Goal: Register for event/course

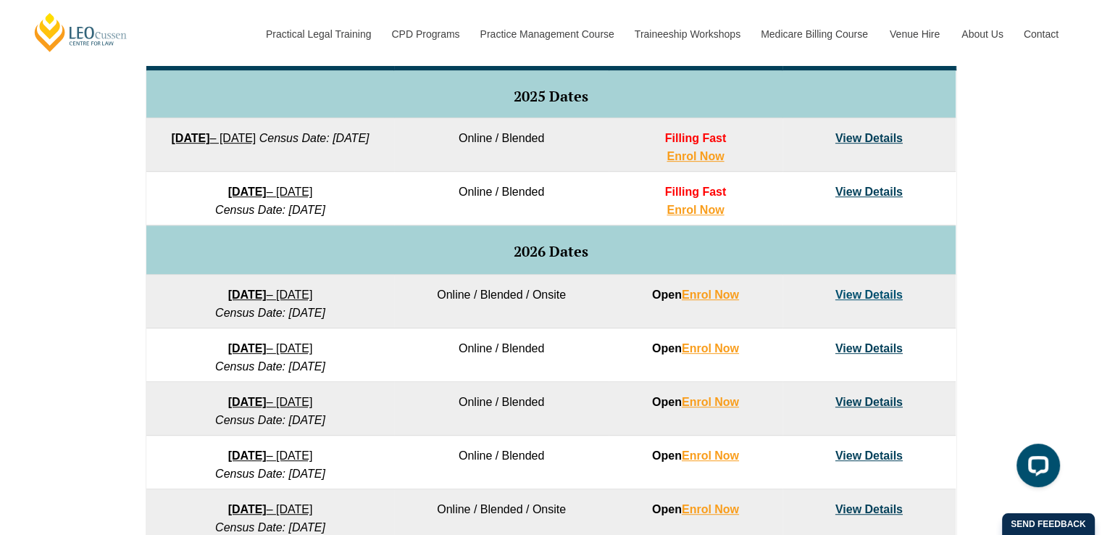
scroll to position [795, 0]
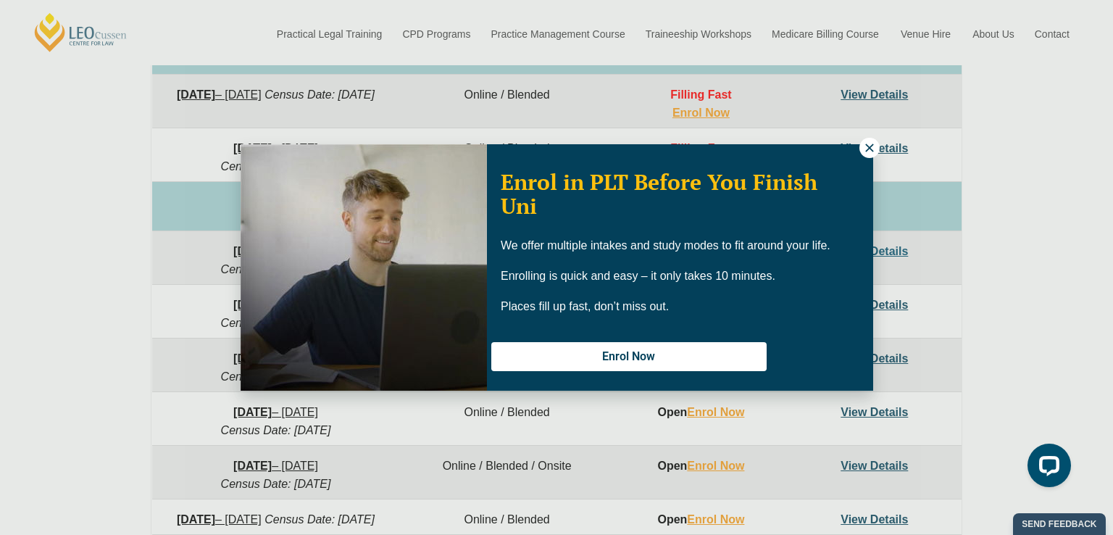
click at [869, 151] on icon at bounding box center [869, 147] width 13 height 13
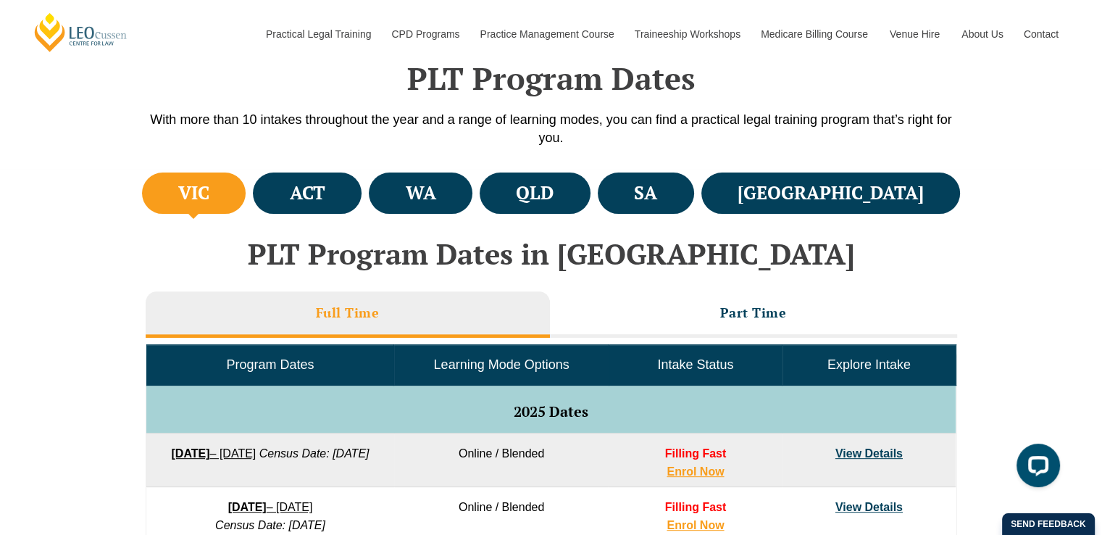
scroll to position [433, 0]
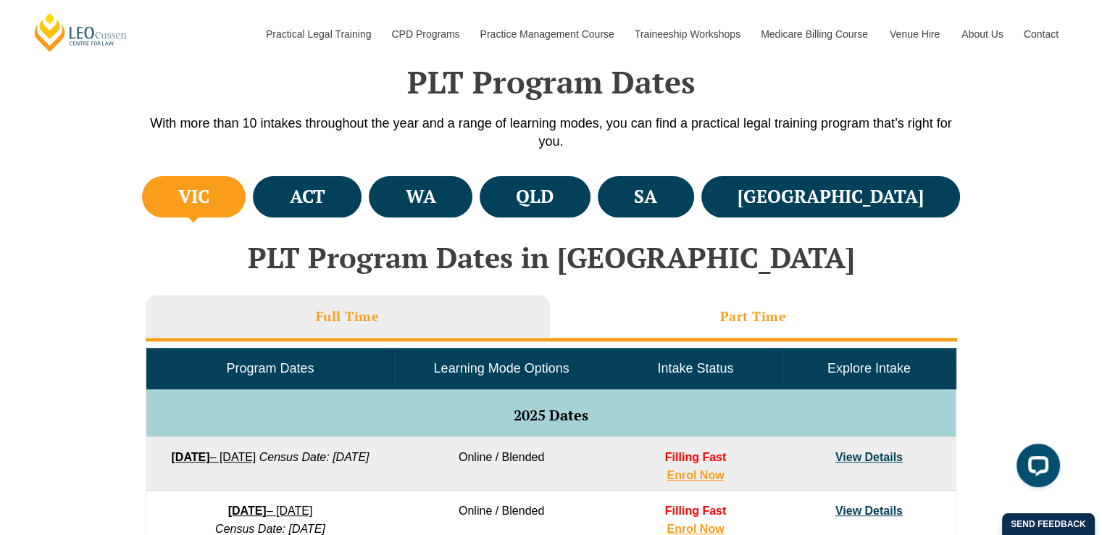
click at [683, 321] on li "Part Time" at bounding box center [753, 318] width 407 height 46
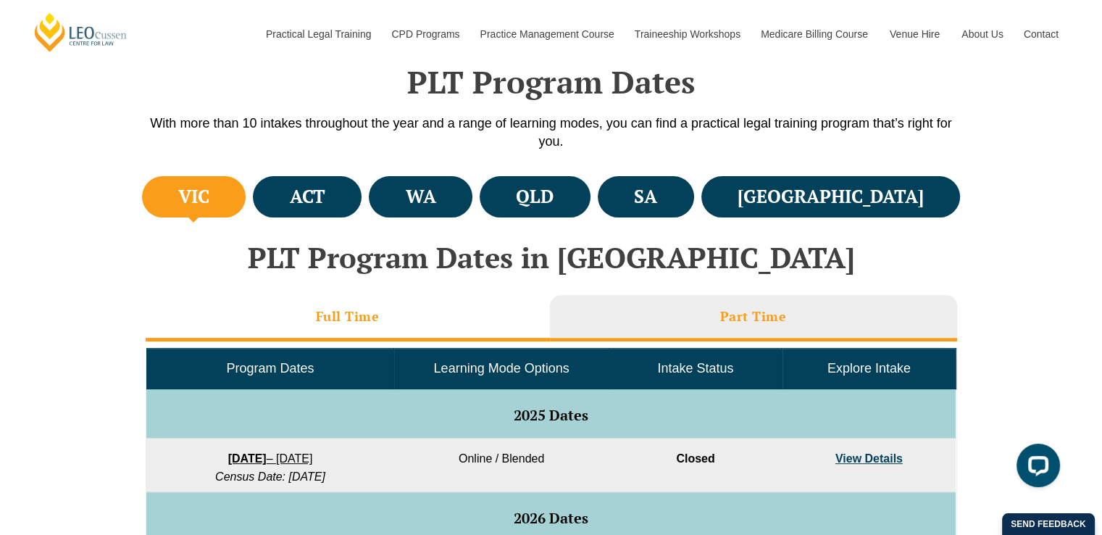
click at [466, 312] on li "Full Time" at bounding box center [348, 318] width 404 height 46
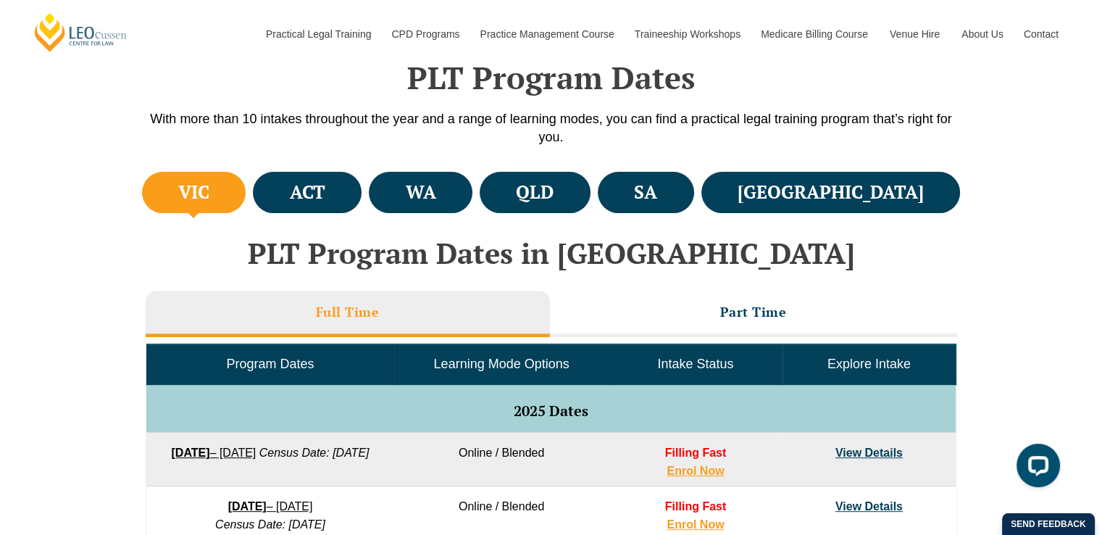
scroll to position [578, 0]
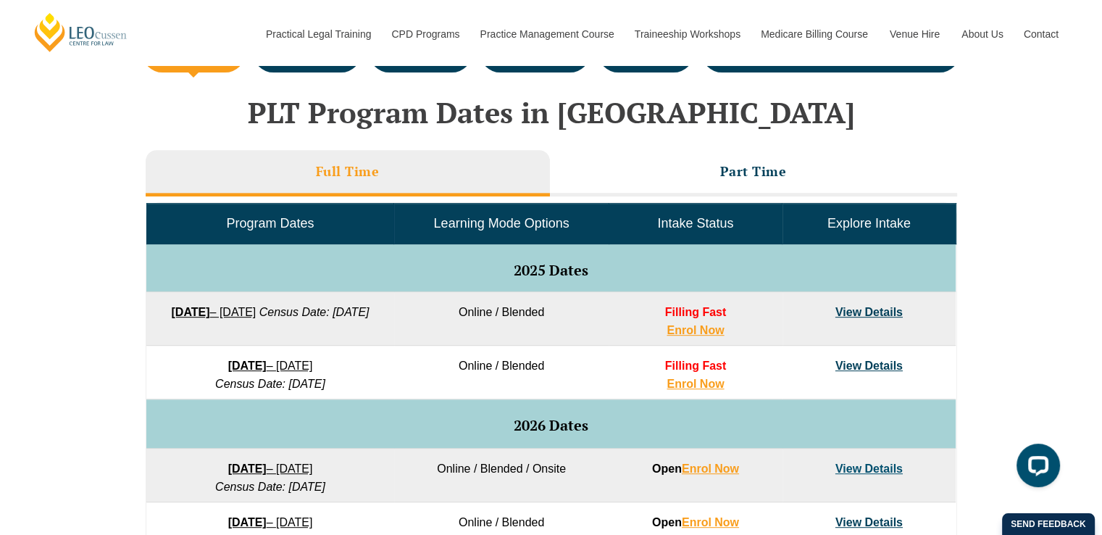
click at [256, 314] on link "[DATE] – [DATE]" at bounding box center [213, 312] width 85 height 12
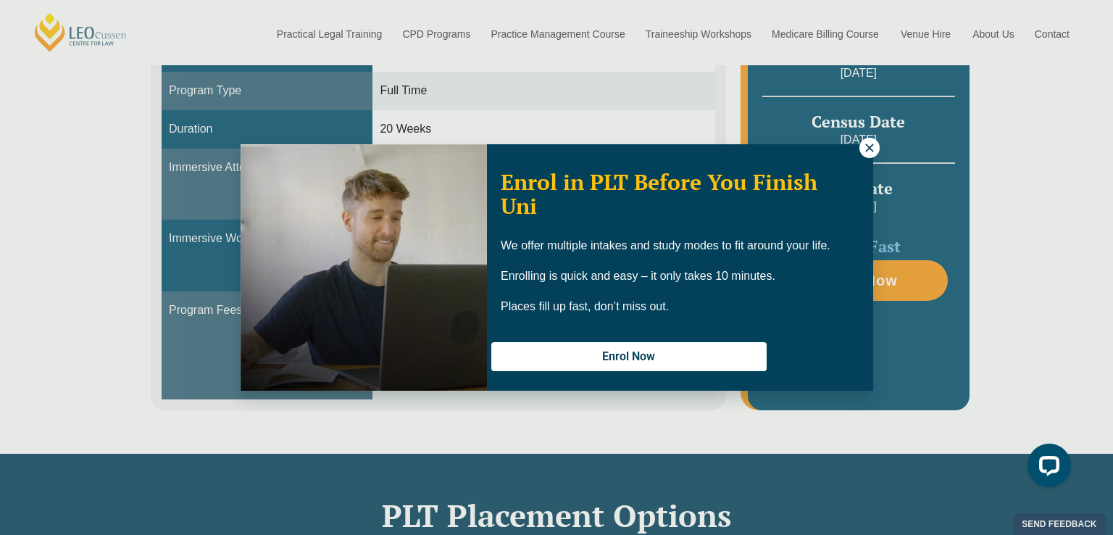
click at [872, 154] on button at bounding box center [869, 148] width 20 height 20
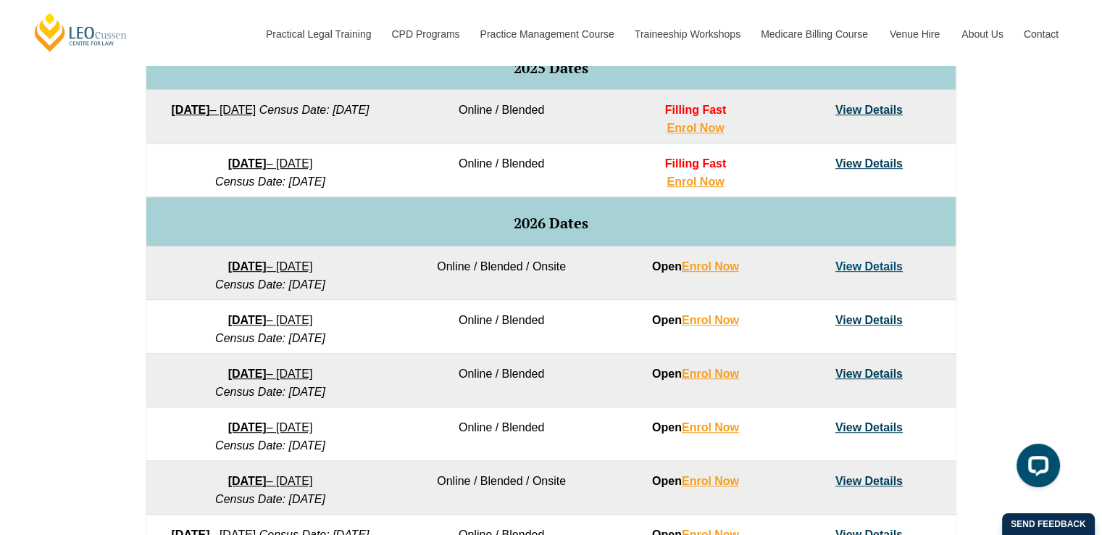
scroll to position [795, 0]
